Goal: Information Seeking & Learning: Find specific fact

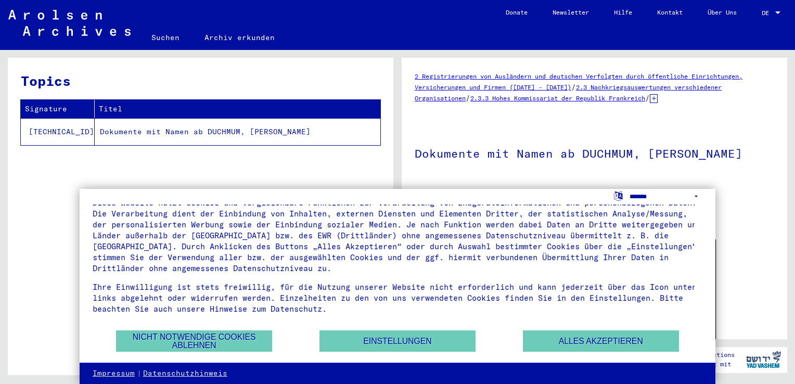
click at [698, 196] on select "**********" at bounding box center [666, 196] width 73 height 15
select select "*****"
click at [630, 189] on select "**********" at bounding box center [666, 196] width 73 height 15
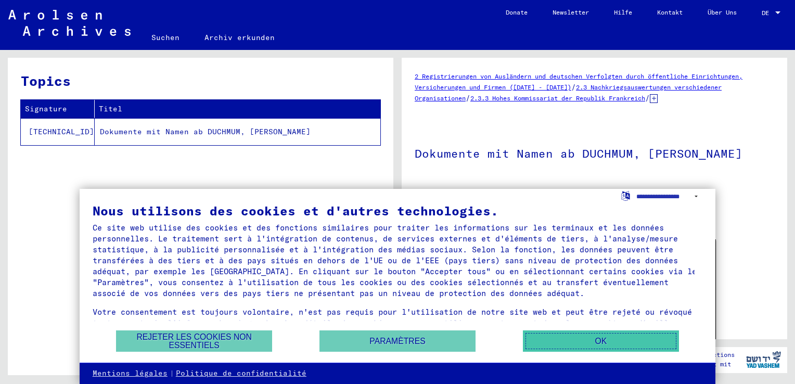
click at [630, 337] on button "OK" at bounding box center [601, 340] width 156 height 21
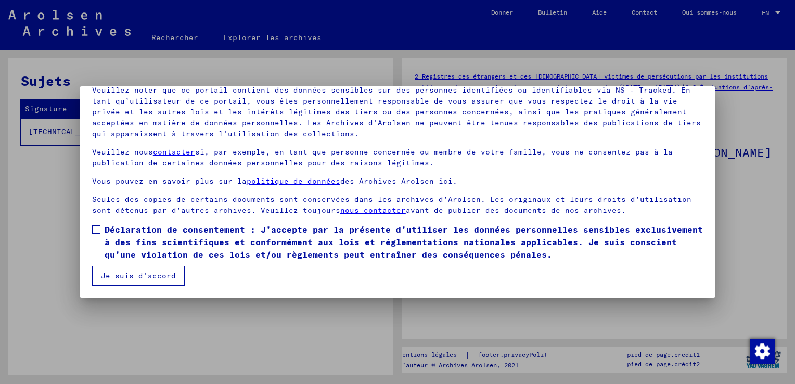
scroll to position [0, 0]
click at [96, 227] on span at bounding box center [96, 229] width 8 height 8
click at [135, 276] on button "Je suis d’accord" at bounding box center [138, 276] width 93 height 20
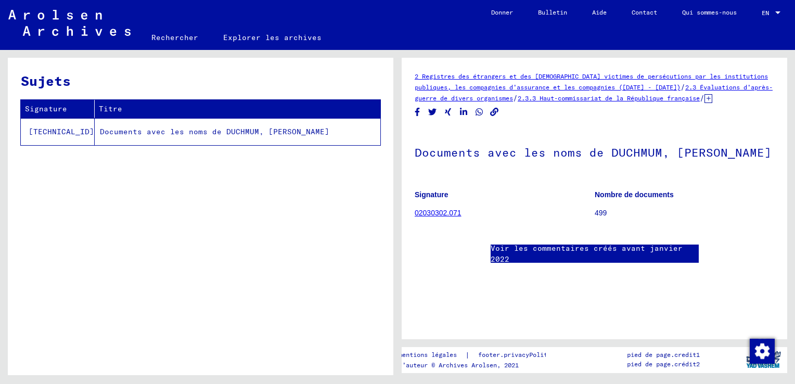
click at [168, 39] on link "Rechercher" at bounding box center [175, 37] width 72 height 25
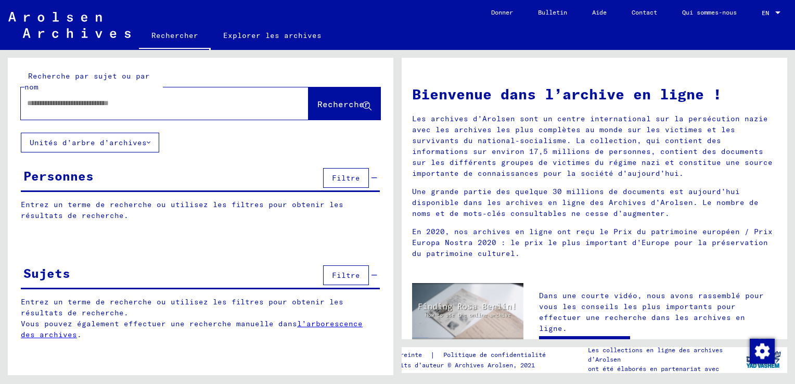
click at [152, 104] on input "text" at bounding box center [152, 103] width 250 height 11
type input "******"
click at [295, 103] on mat-icon "close" at bounding box center [298, 104] width 12 height 12
click at [52, 105] on input "text" at bounding box center [152, 103] width 250 height 11
click at [349, 98] on button "Rechercher" at bounding box center [345, 103] width 72 height 32
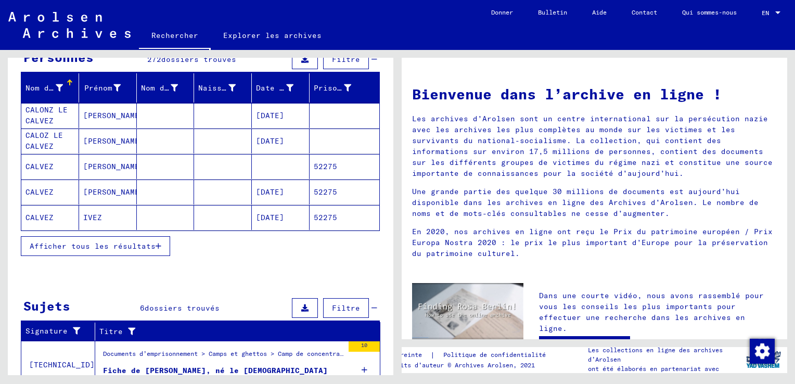
scroll to position [104, 0]
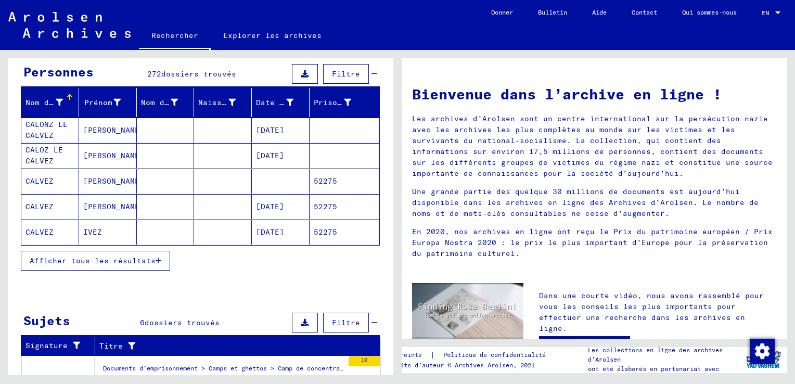
click at [137, 262] on span "Afficher tous les résultats" at bounding box center [93, 260] width 126 height 9
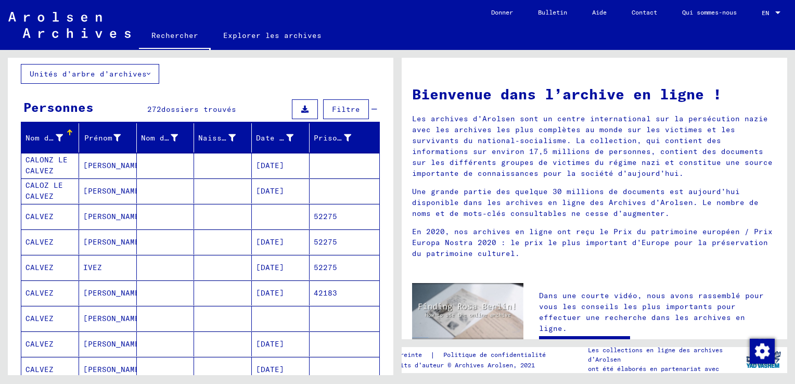
scroll to position [0, 0]
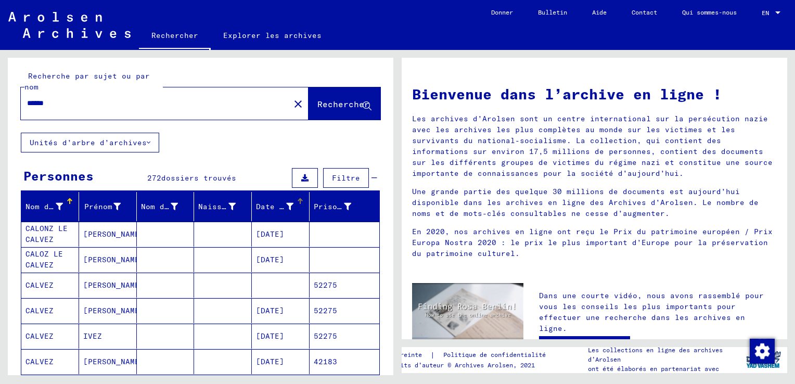
click at [283, 203] on font "Date de naissance" at bounding box center [296, 206] width 80 height 9
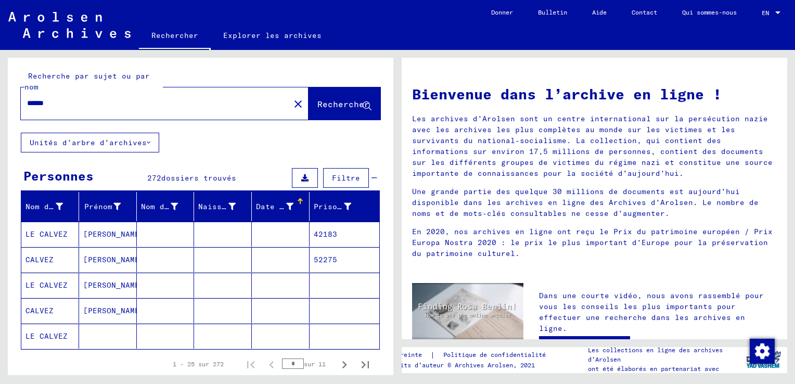
click at [297, 198] on div at bounding box center [300, 198] width 6 height 1
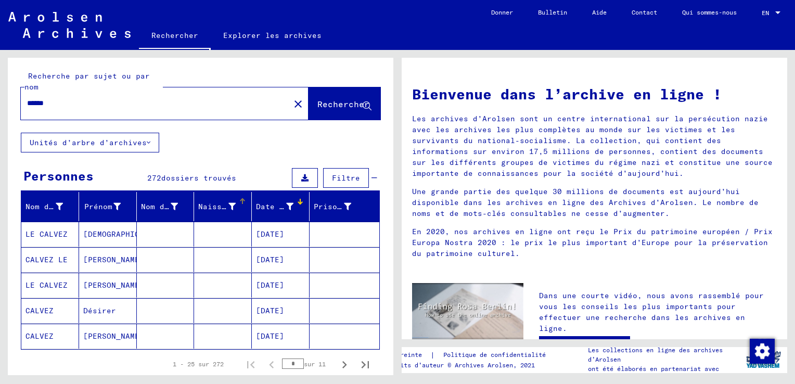
click at [226, 202] on font "Naissance" at bounding box center [219, 206] width 42 height 9
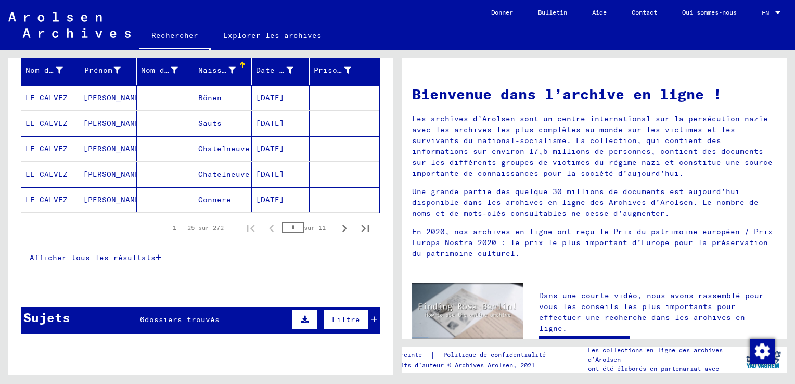
scroll to position [156, 0]
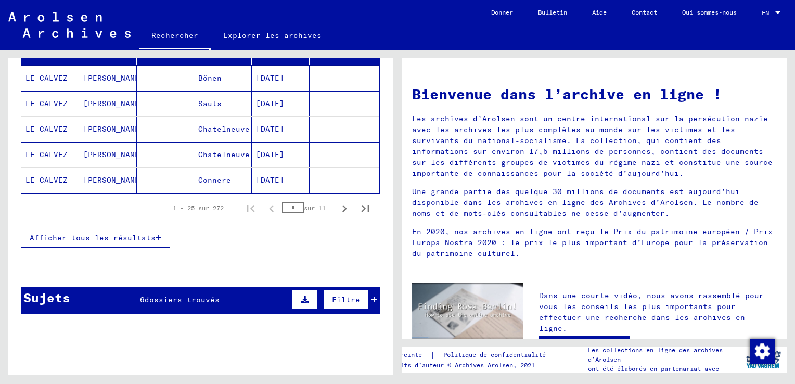
click at [139, 237] on span "Afficher tous les résultats" at bounding box center [93, 237] width 126 height 9
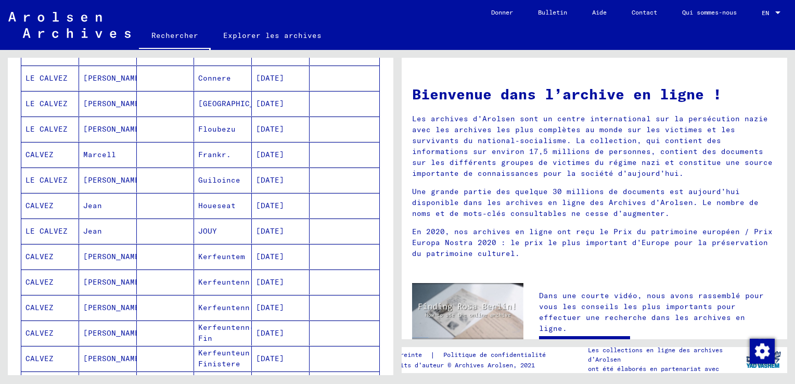
scroll to position [260, 0]
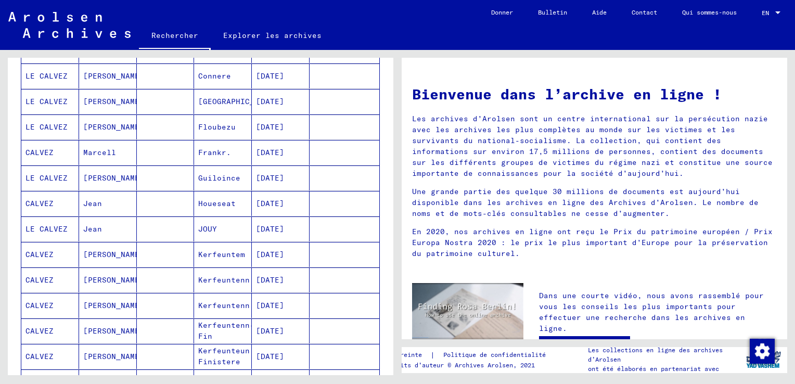
click at [211, 251] on mat-cell "Kerfeuntem" at bounding box center [223, 254] width 58 height 25
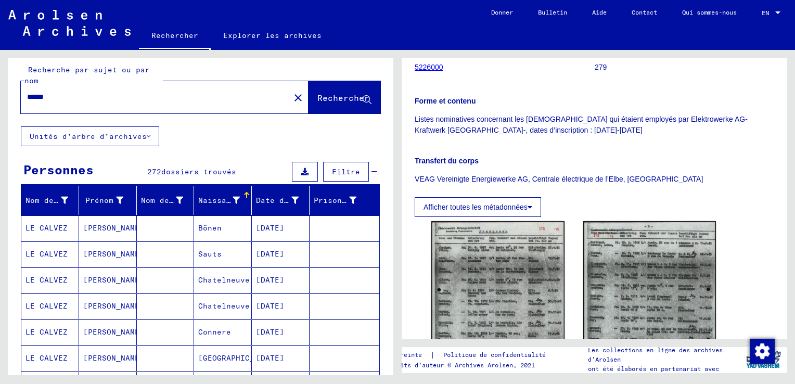
scroll to position [1, 0]
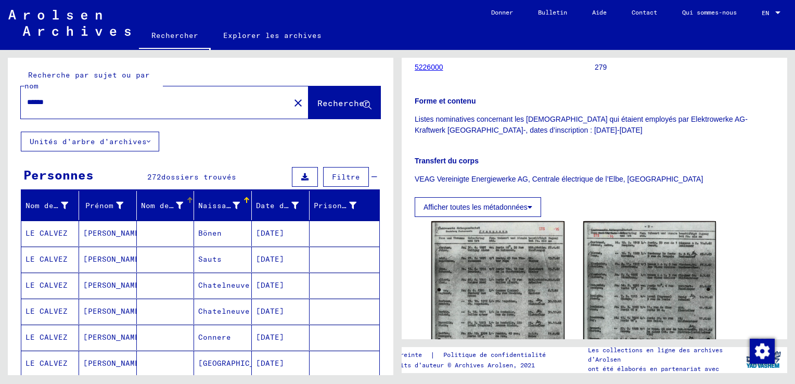
click at [174, 202] on font "Nom de jeune fille" at bounding box center [183, 205] width 84 height 9
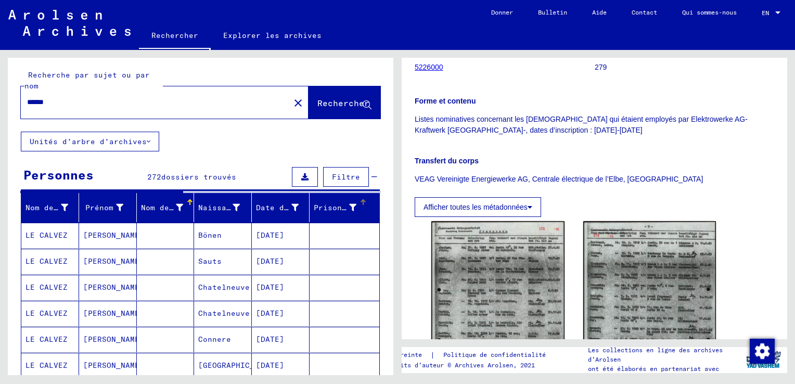
click at [345, 203] on font "Prisonnier #" at bounding box center [342, 207] width 56 height 9
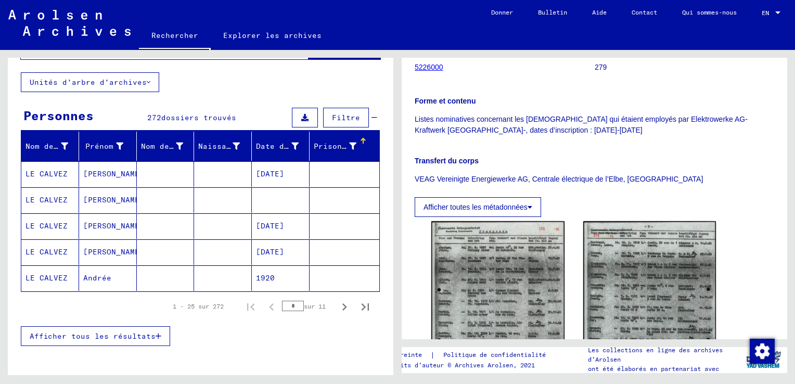
scroll to position [0, 0]
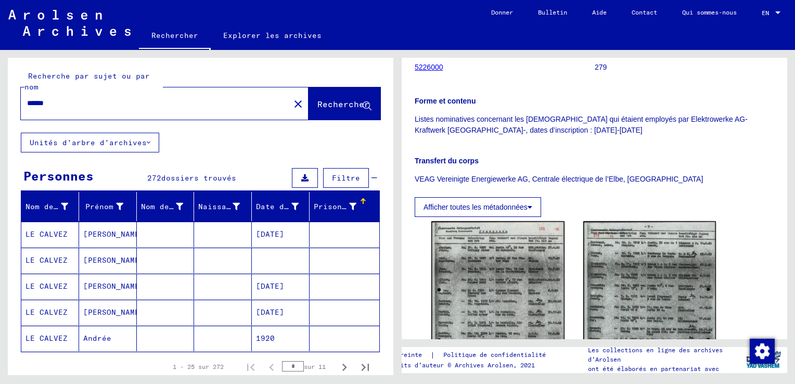
click at [67, 105] on input "******" at bounding box center [155, 103] width 257 height 11
type input "**********"
click at [321, 104] on span "Rechercher" at bounding box center [343, 104] width 52 height 10
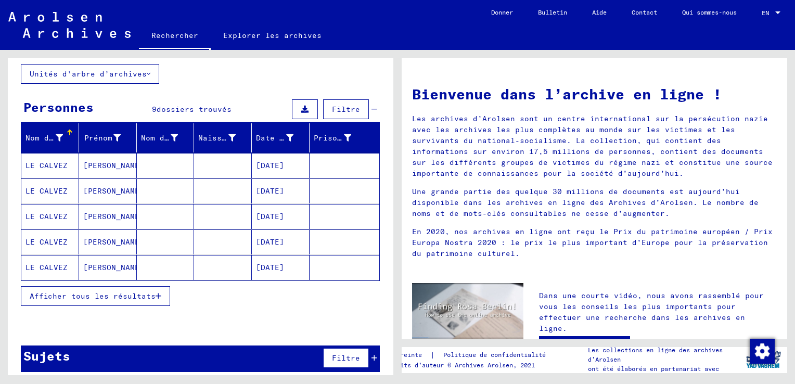
scroll to position [74, 0]
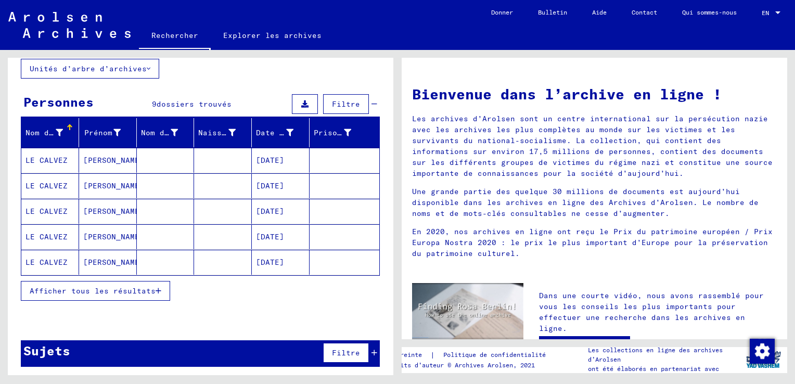
click at [157, 288] on icon "button" at bounding box center [159, 290] width 6 height 7
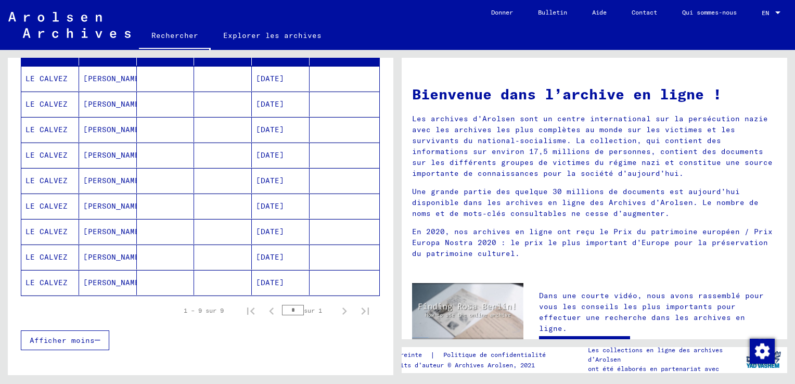
scroll to position [100, 0]
